Goal: Task Accomplishment & Management: Manage account settings

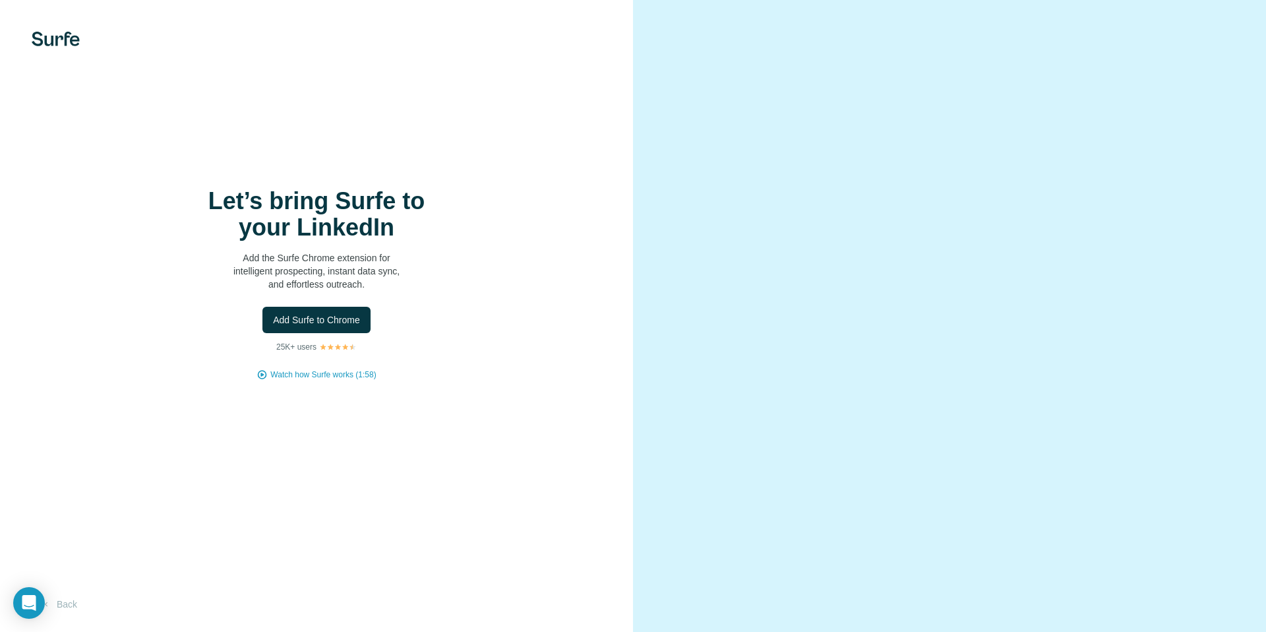
click at [342, 322] on span "Add Surfe to Chrome" at bounding box center [316, 319] width 87 height 13
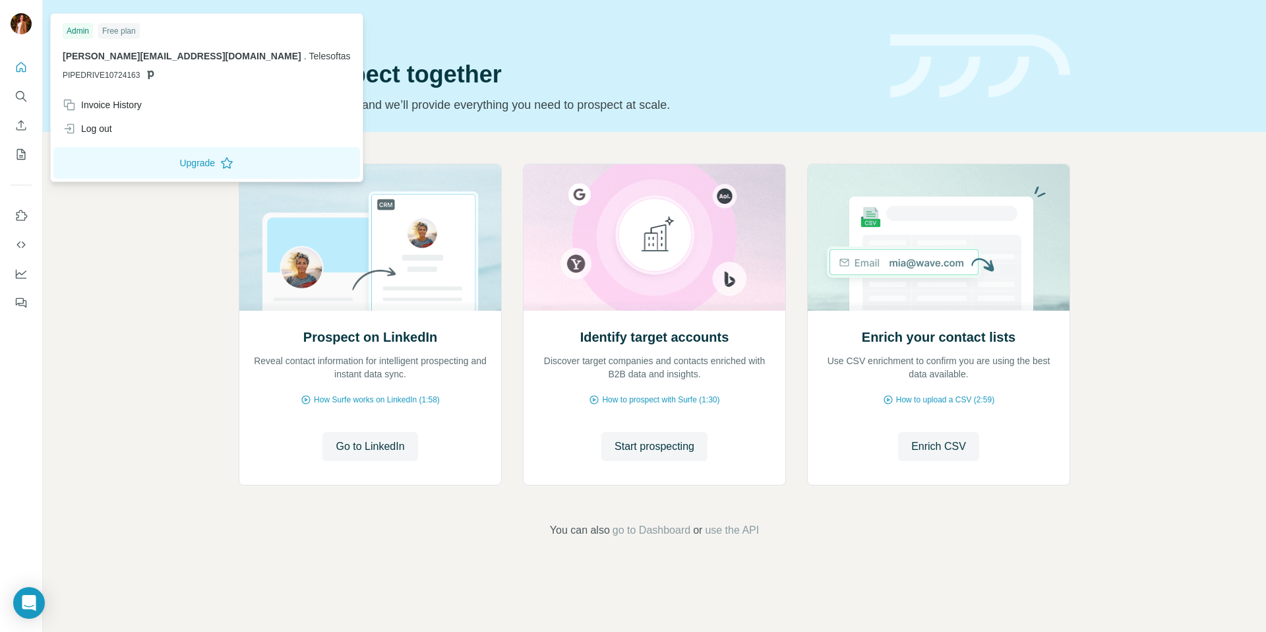
click at [28, 20] on img at bounding box center [21, 23] width 21 height 21
drag, startPoint x: 22, startPoint y: 66, endPoint x: 23, endPoint y: 75, distance: 8.7
click at [22, 67] on icon "Quick start" at bounding box center [21, 67] width 13 height 13
click at [100, 128] on div "Log out" at bounding box center [87, 128] width 49 height 13
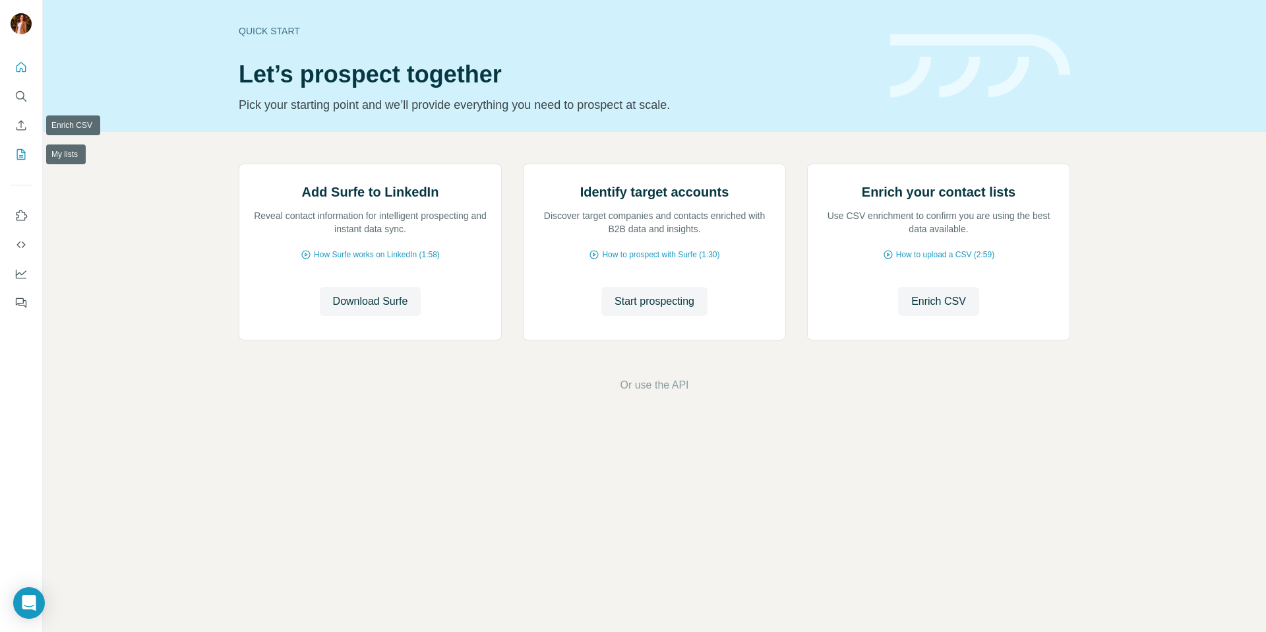
click at [24, 149] on icon "My lists" at bounding box center [21, 154] width 13 height 13
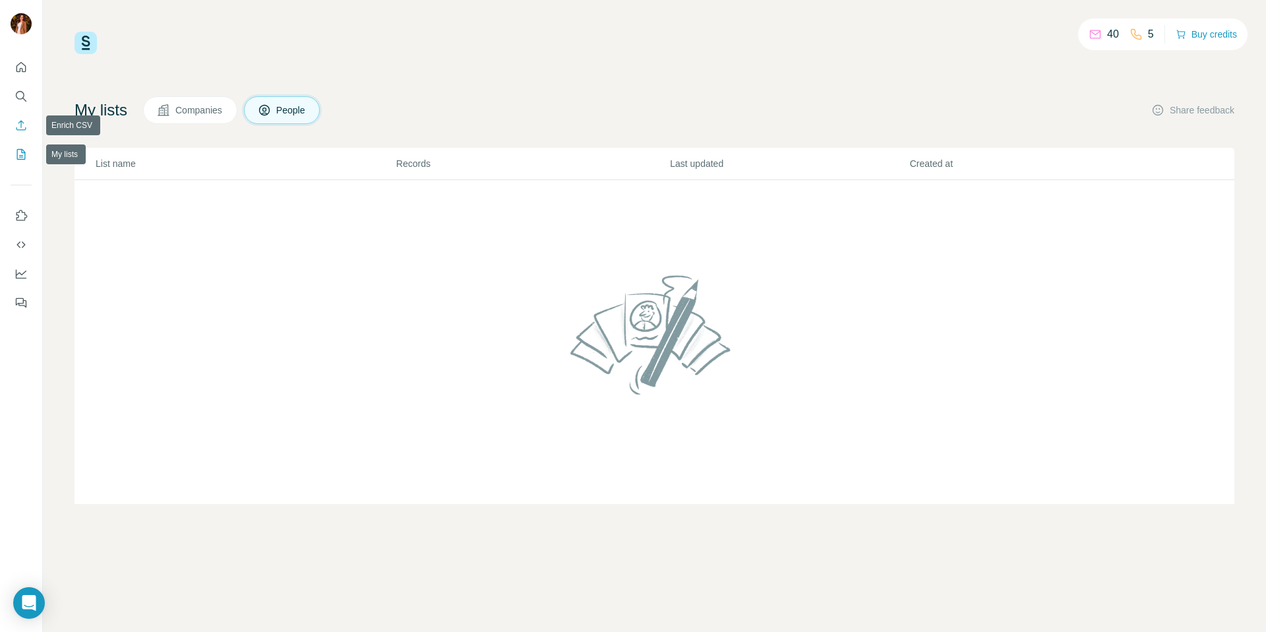
click at [22, 123] on icon "Enrich CSV" at bounding box center [21, 125] width 13 height 13
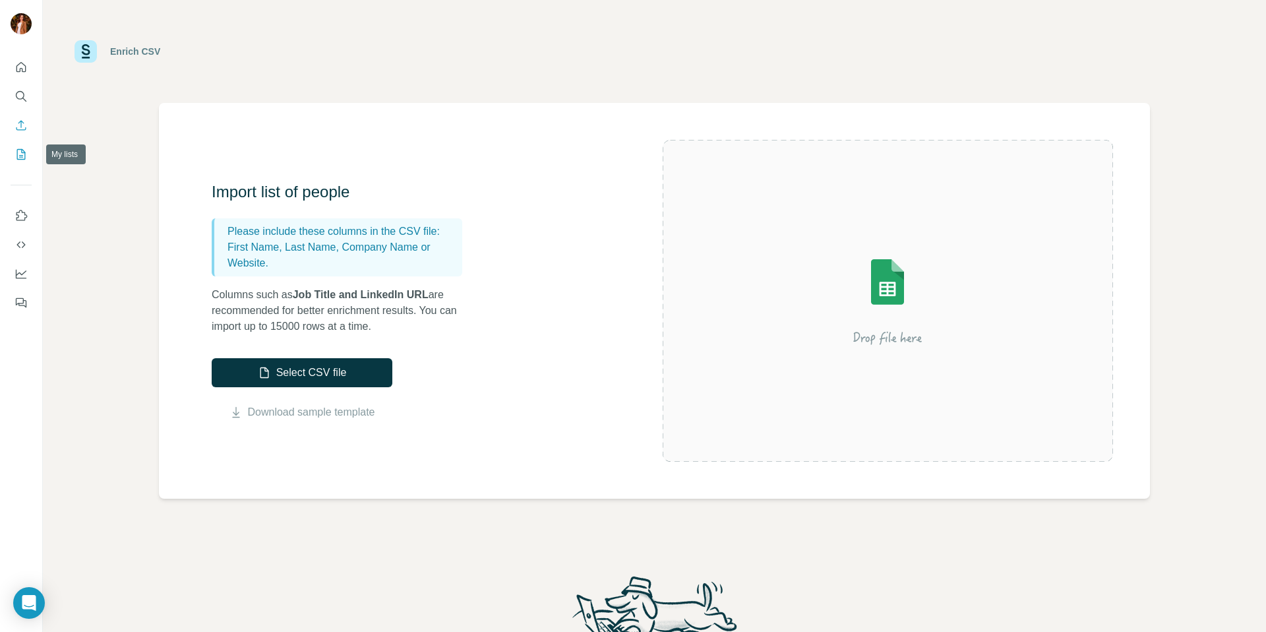
click at [20, 152] on icon "My lists" at bounding box center [21, 154] width 13 height 13
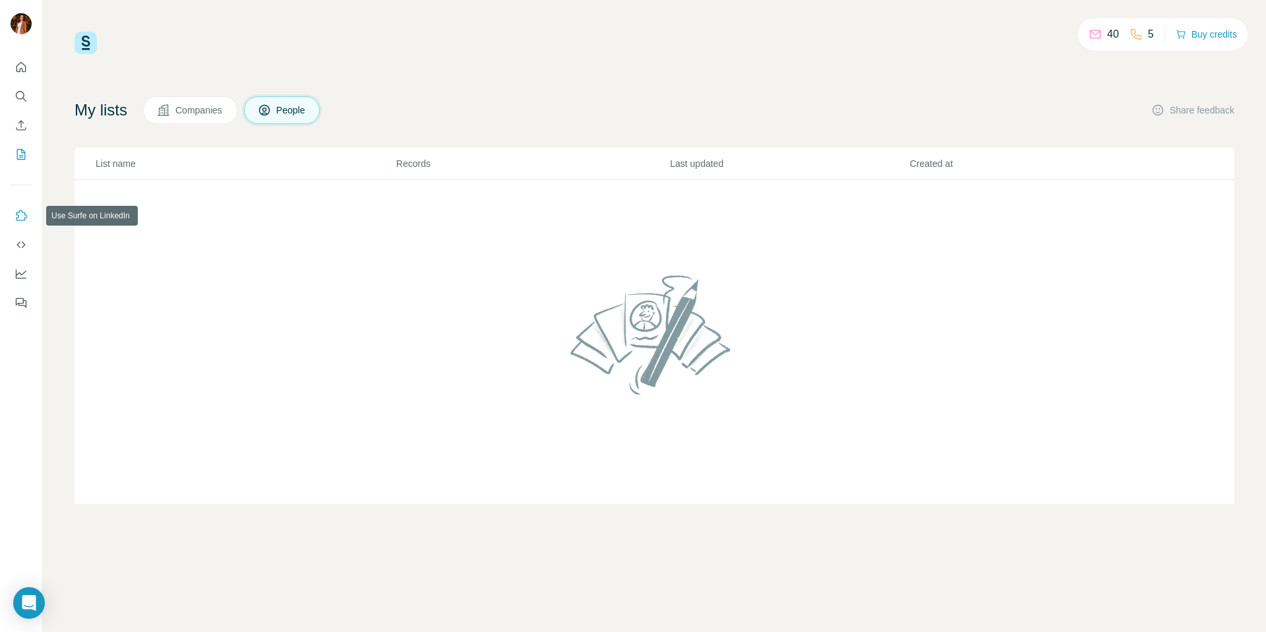
click at [18, 209] on icon "Use Surfe on LinkedIn" at bounding box center [21, 215] width 13 height 13
click at [31, 30] on div at bounding box center [21, 25] width 21 height 24
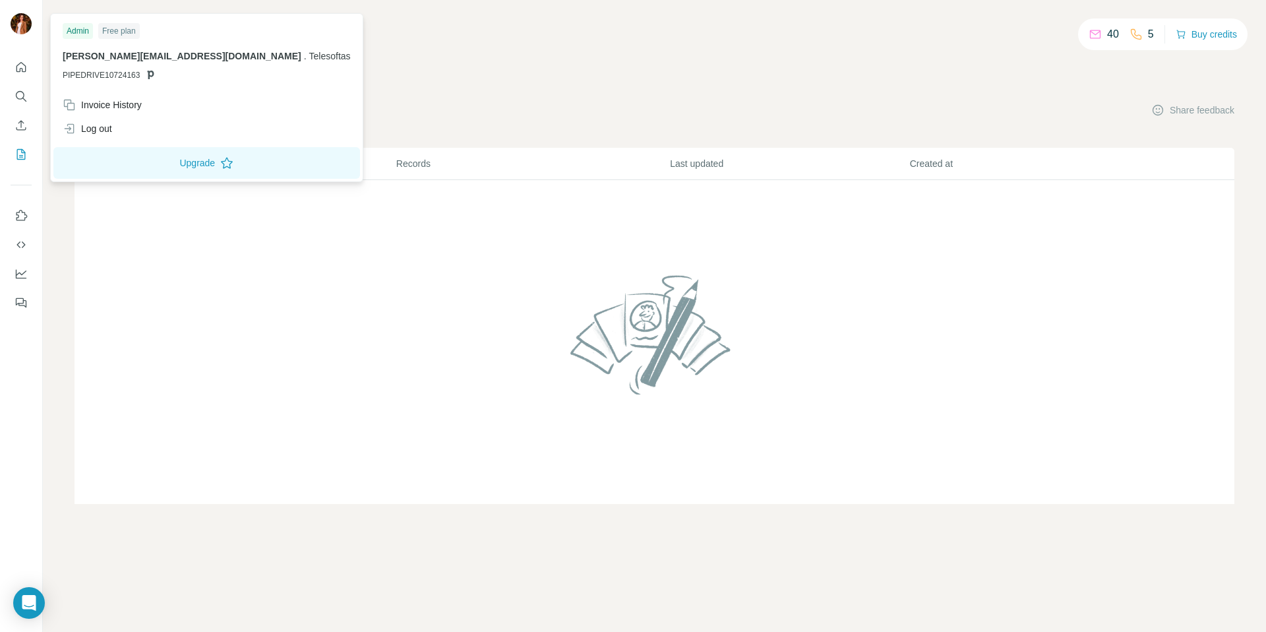
click at [19, 22] on img at bounding box center [21, 23] width 21 height 21
click at [20, 22] on img at bounding box center [21, 23] width 21 height 21
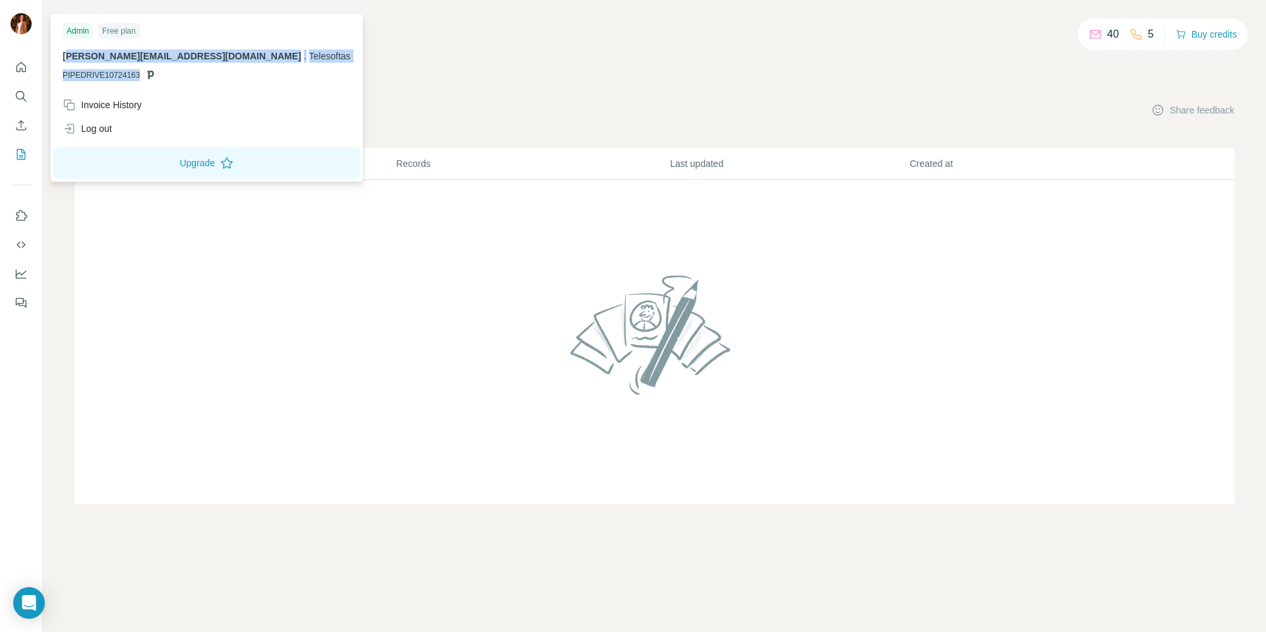
drag, startPoint x: 150, startPoint y: 74, endPoint x: 69, endPoint y: 55, distance: 83.8
click at [65, 55] on div "laura.lancinskaite@telesoftas.com . Telesoftas PIPEDRIVE10724163" at bounding box center [207, 65] width 288 height 32
click at [69, 55] on span "laura.lancinskaite@telesoftas.com" at bounding box center [182, 56] width 239 height 11
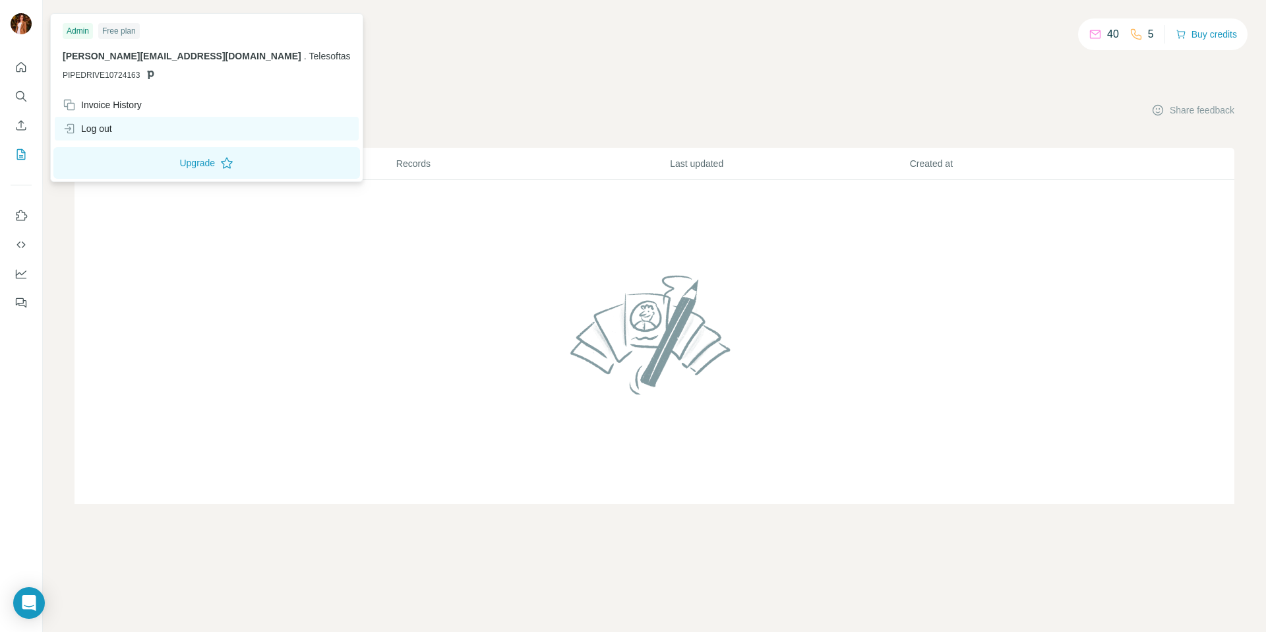
click at [88, 118] on div "Log out" at bounding box center [207, 129] width 304 height 24
